Goal: Information Seeking & Learning: Compare options

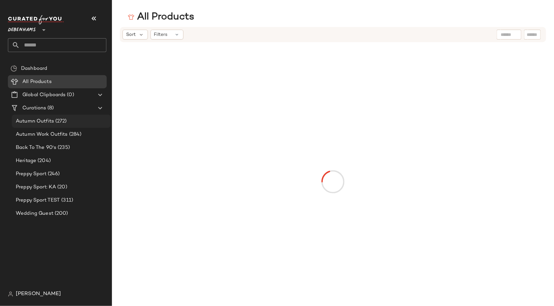
click at [66, 124] on span "(272)" at bounding box center [60, 122] width 13 height 8
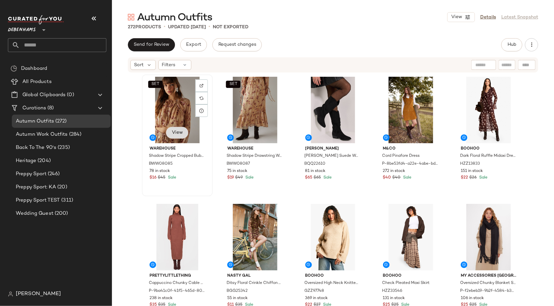
click at [178, 134] on span "View" at bounding box center [177, 132] width 11 height 5
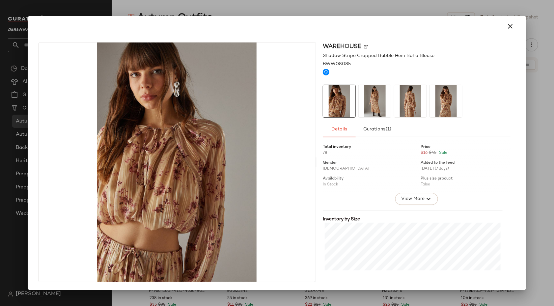
click at [204, 15] on div at bounding box center [277, 153] width 554 height 306
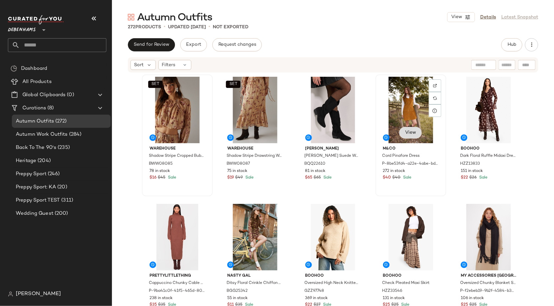
click at [411, 129] on button "View" at bounding box center [410, 133] width 22 height 12
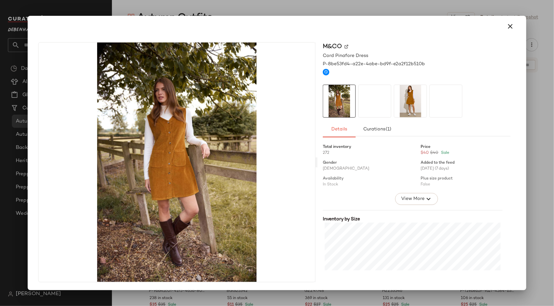
click at [417, 5] on div at bounding box center [277, 153] width 554 height 306
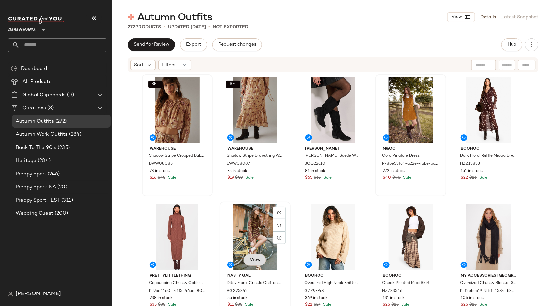
click at [260, 256] on button "View" at bounding box center [255, 260] width 22 height 12
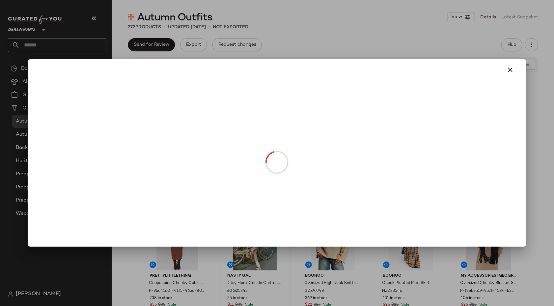
click at [260, 256] on div at bounding box center [277, 153] width 554 height 306
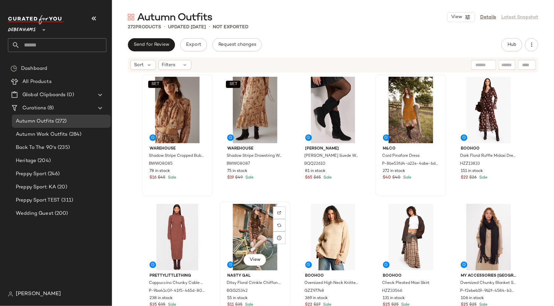
click at [260, 256] on button "View" at bounding box center [255, 260] width 22 height 12
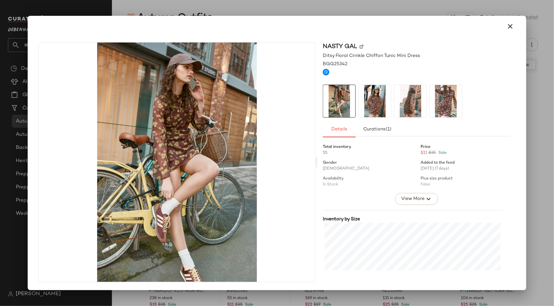
click at [262, 299] on div at bounding box center [277, 153] width 554 height 306
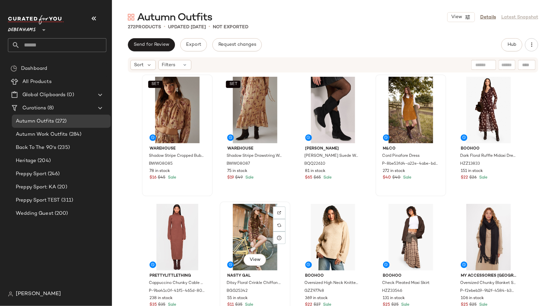
click at [262, 299] on div "55 in stock" at bounding box center [255, 298] width 56 height 6
